Goal: Check status: Check status

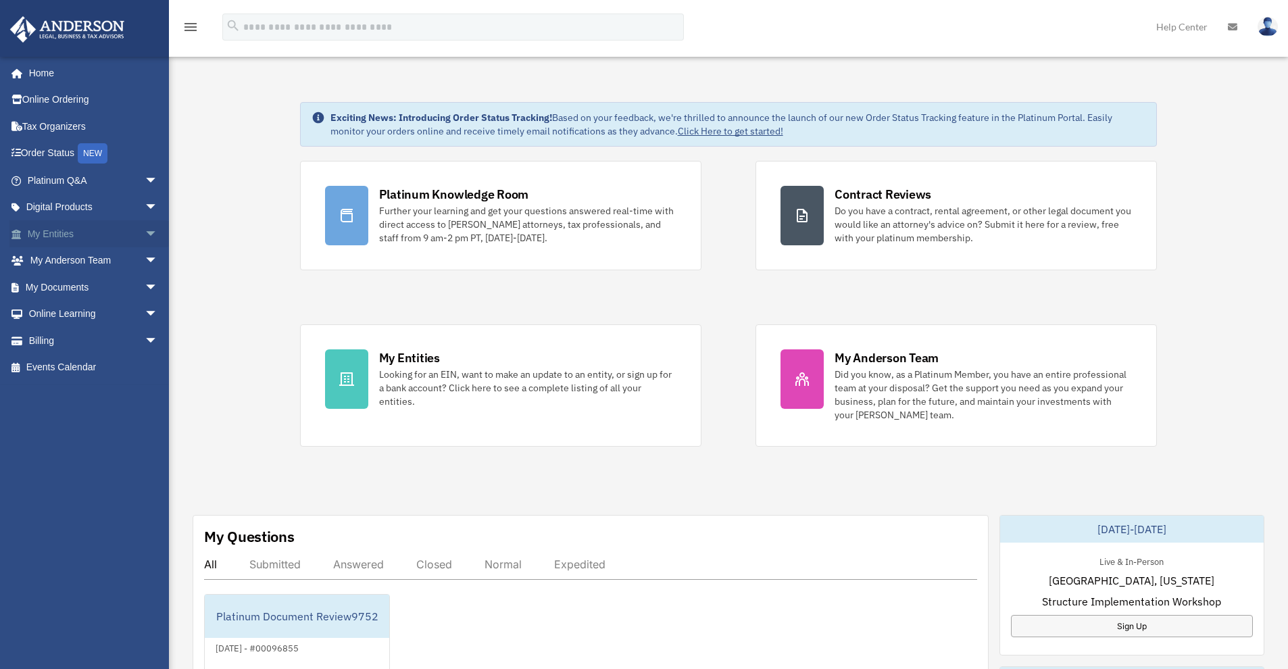
click at [59, 225] on link "My Entities arrow_drop_down" at bounding box center [93, 233] width 169 height 27
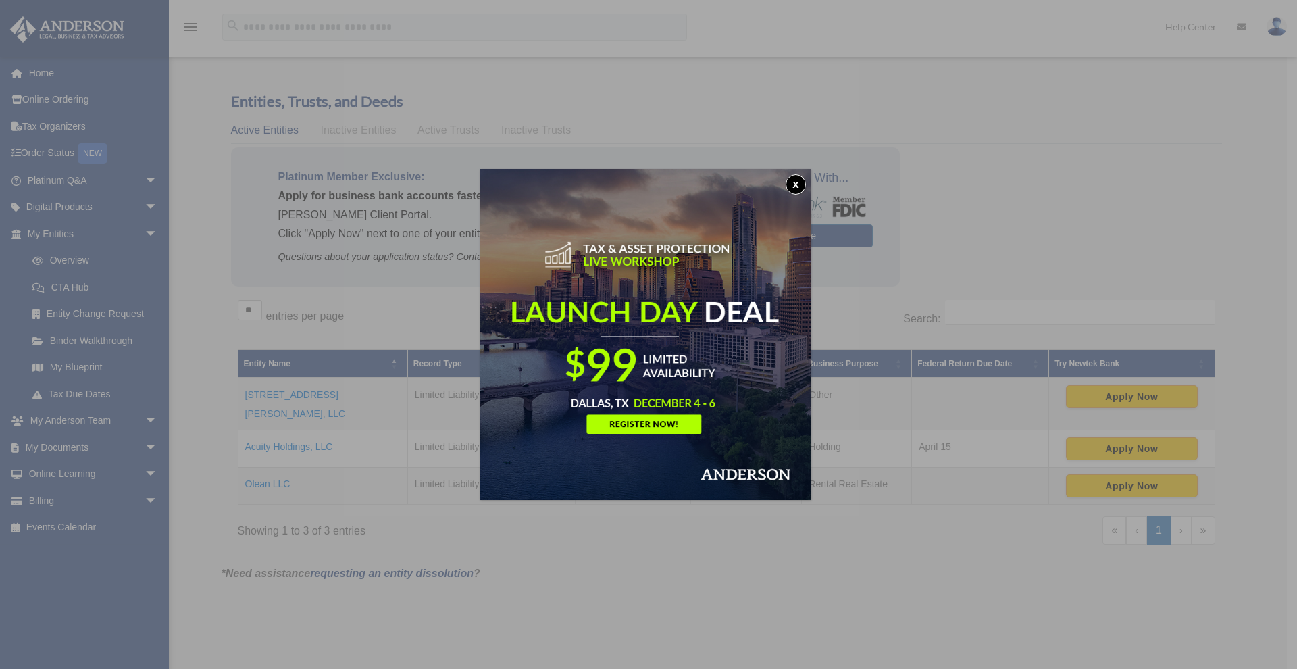
click at [797, 182] on button "x" at bounding box center [796, 184] width 20 height 20
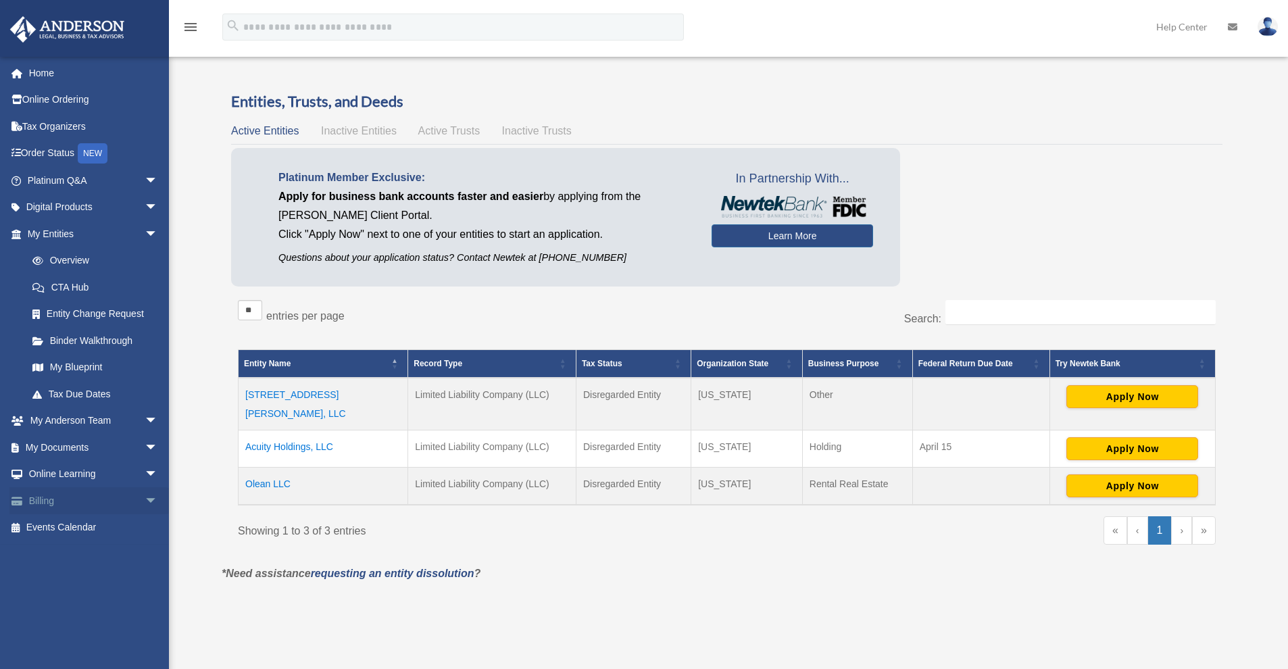
click at [55, 498] on link "Billing arrow_drop_down" at bounding box center [93, 500] width 169 height 27
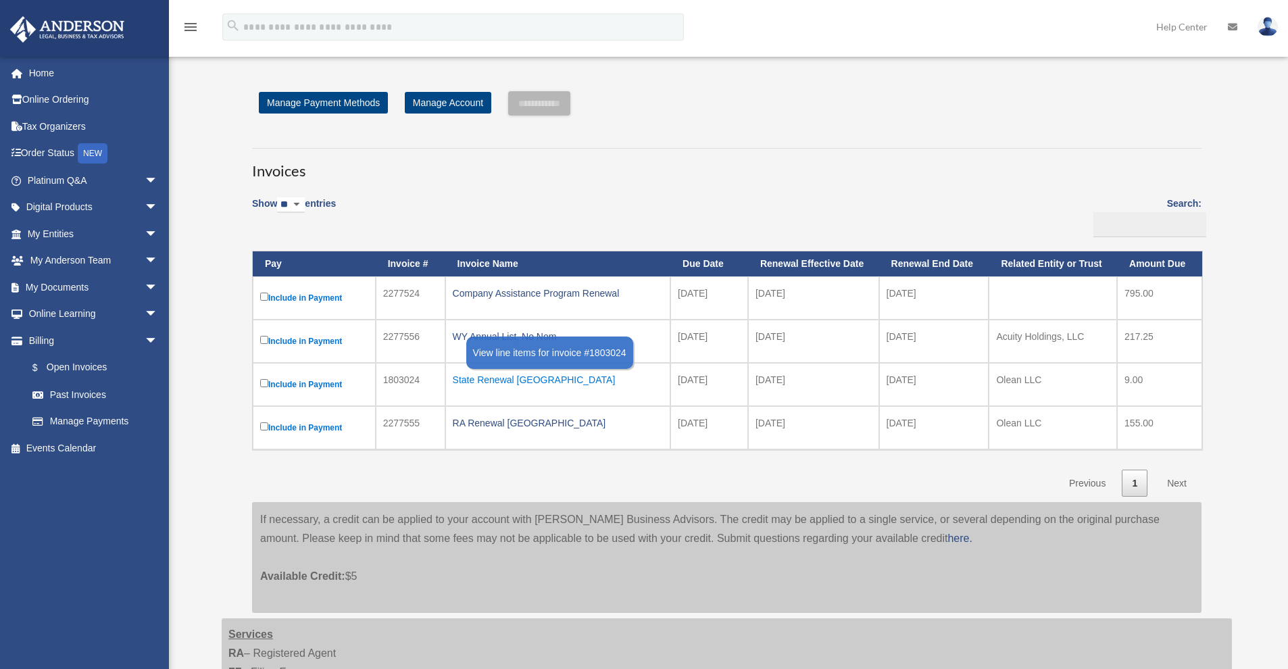
click at [492, 378] on div "State Renewal [GEOGRAPHIC_DATA]" at bounding box center [558, 379] width 210 height 19
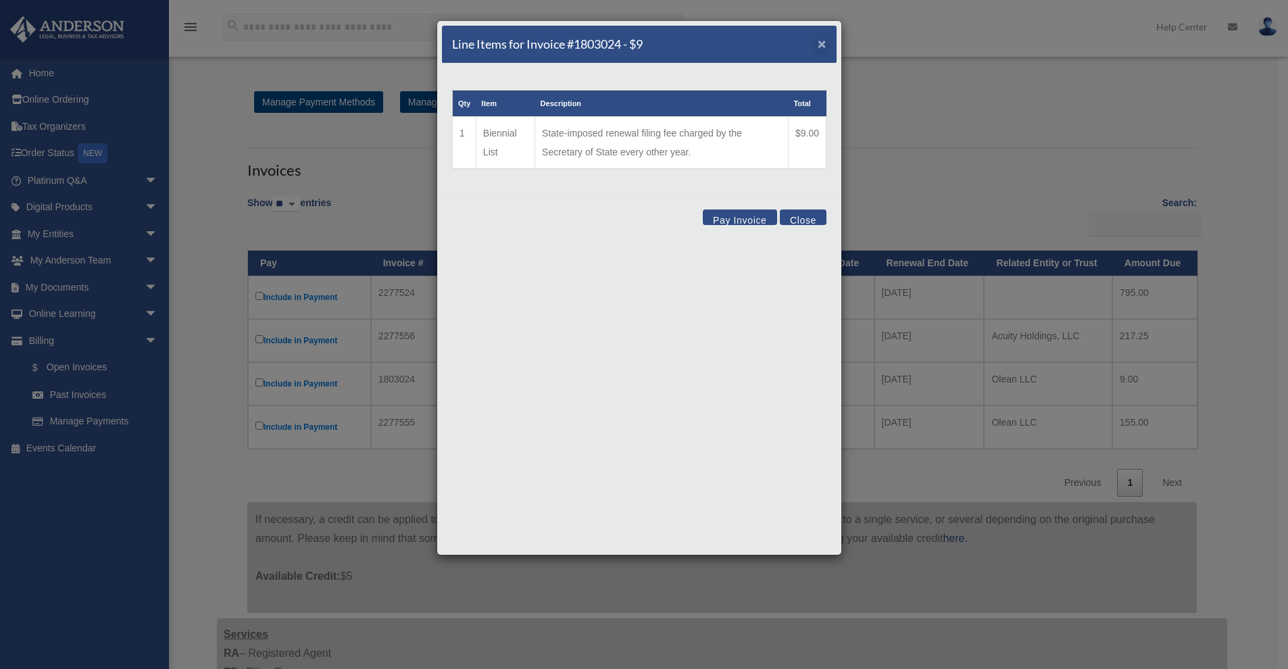
click at [821, 46] on span "×" at bounding box center [821, 44] width 9 height 16
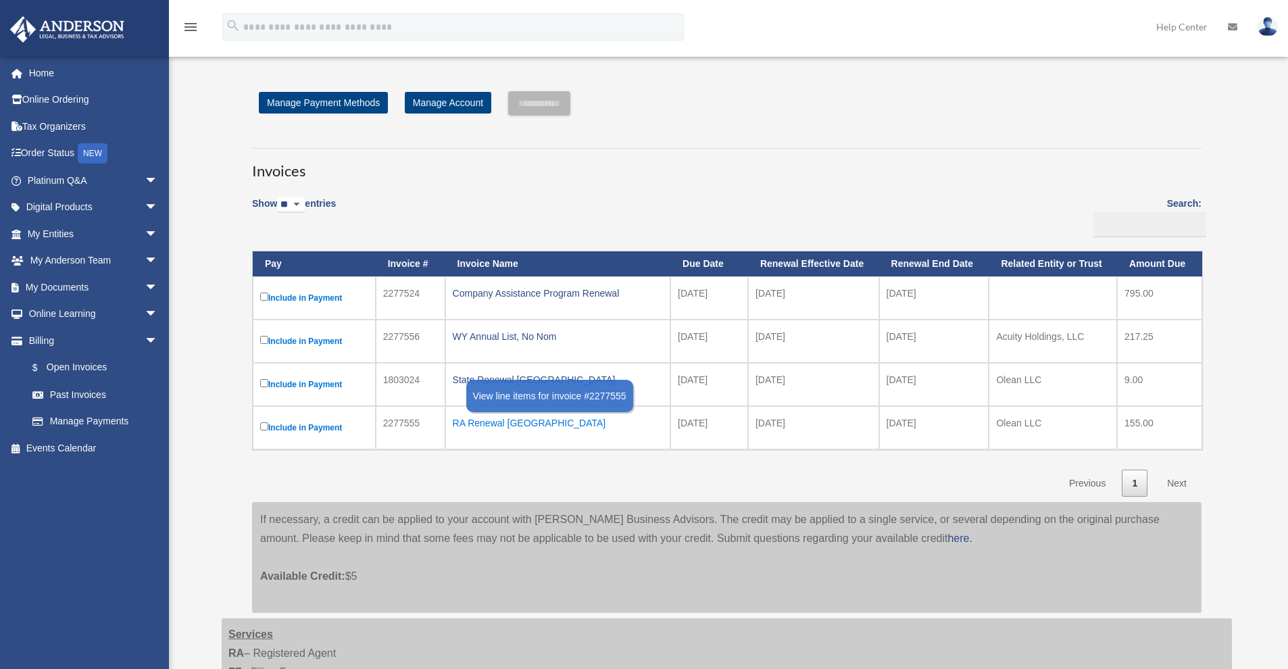
click at [490, 423] on div "RA Renewal [GEOGRAPHIC_DATA]" at bounding box center [558, 422] width 210 height 19
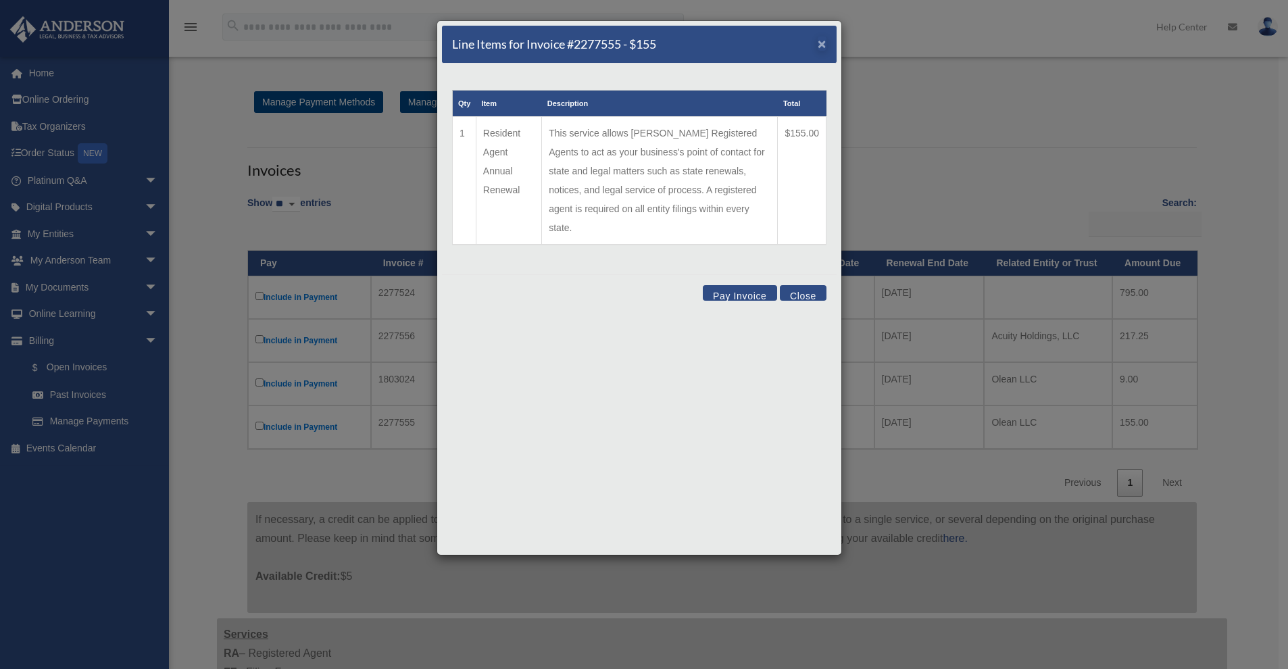
click at [824, 46] on span "×" at bounding box center [821, 44] width 9 height 16
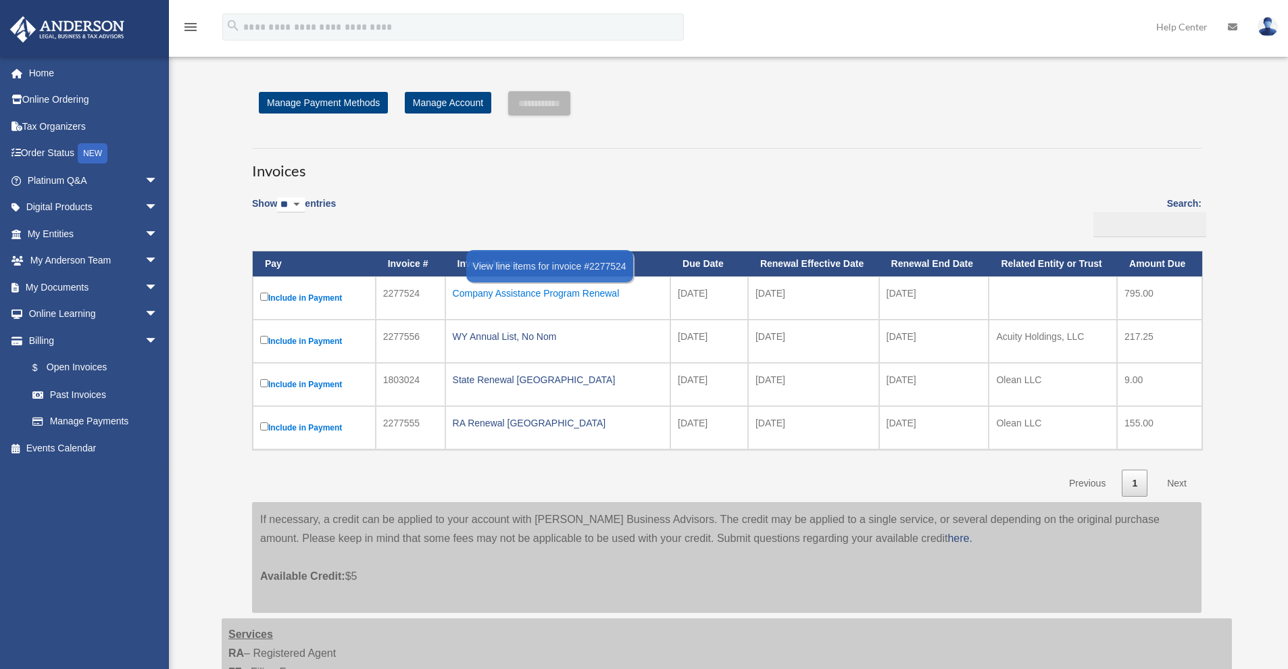
click at [603, 287] on div "Company Assistance Program Renewal" at bounding box center [558, 293] width 210 height 19
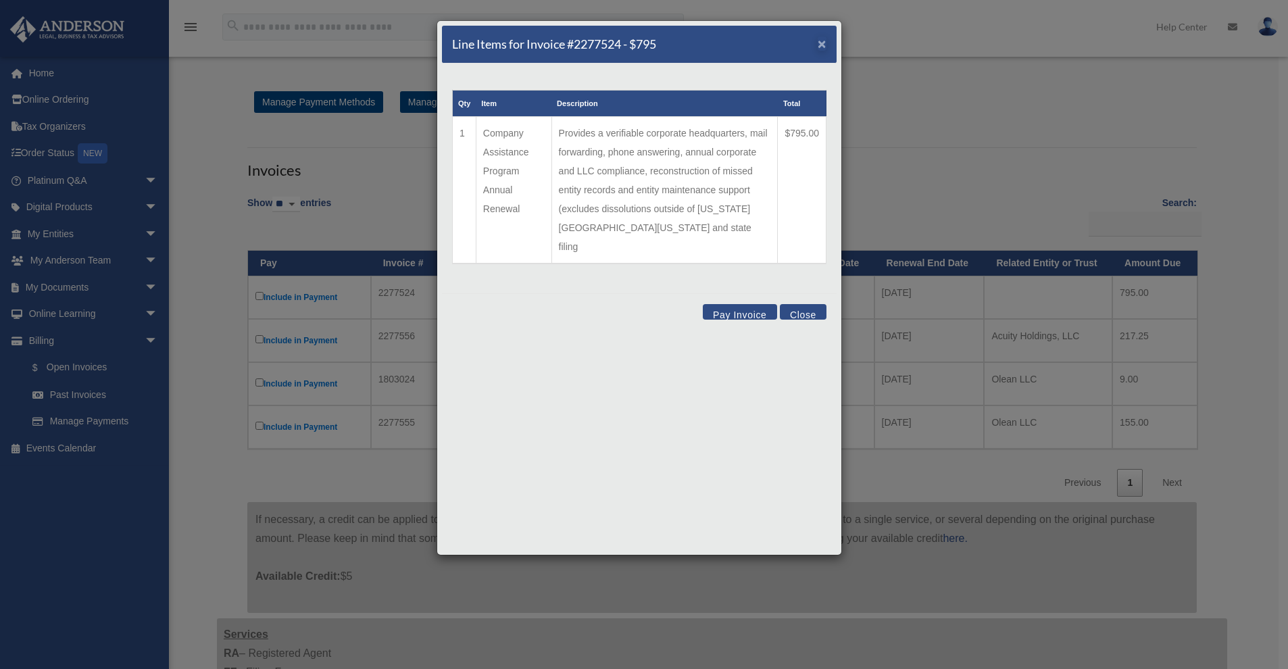
click at [821, 51] on span "×" at bounding box center [821, 44] width 9 height 16
